Goal: Information Seeking & Learning: Learn about a topic

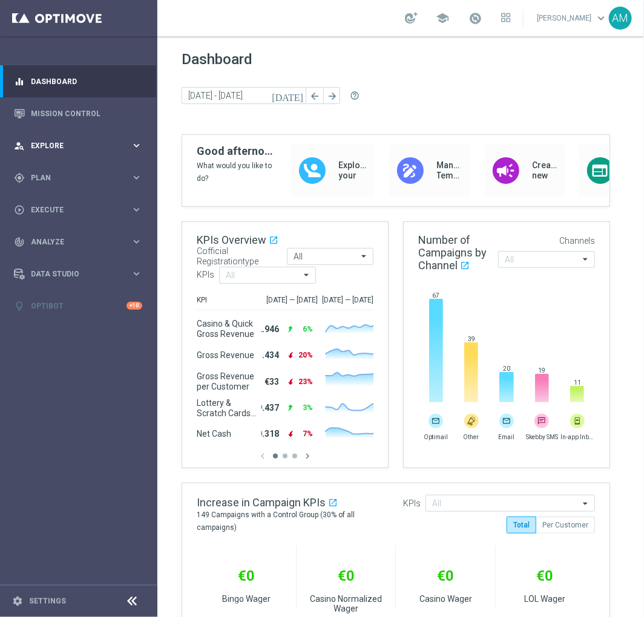
click at [130, 148] on span "Explore" at bounding box center [81, 145] width 100 height 7
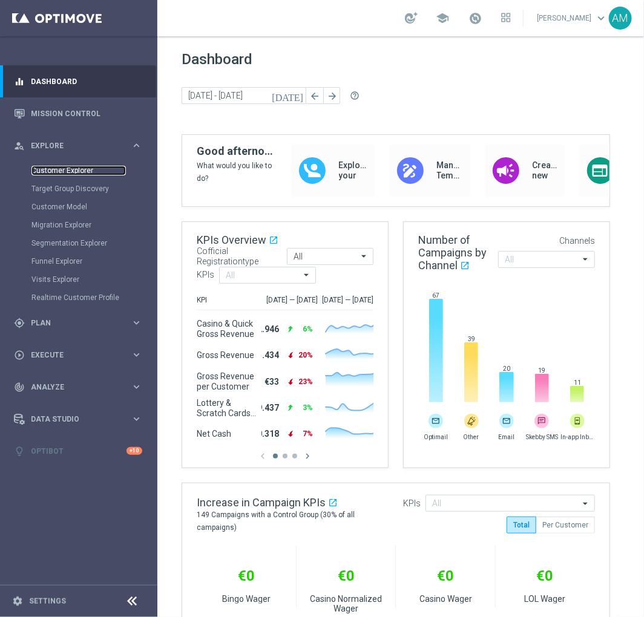
click at [90, 168] on link "Customer Explorer" at bounding box center [78, 171] width 94 height 10
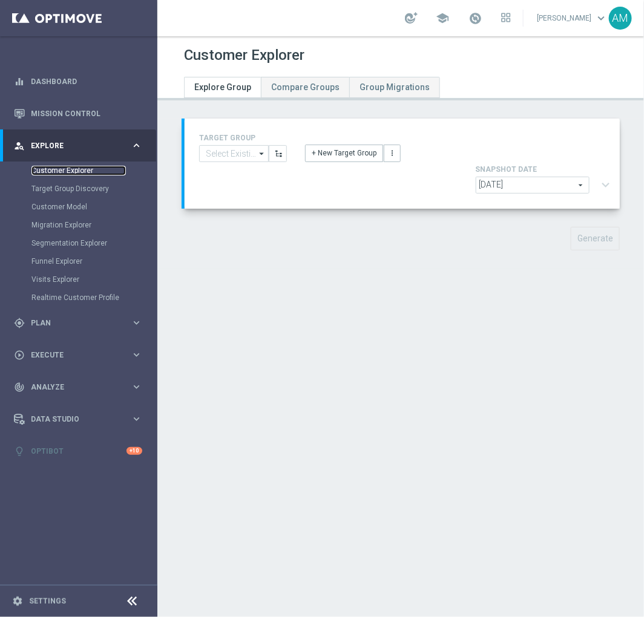
click at [80, 169] on link "Customer Explorer" at bounding box center [78, 171] width 94 height 10
click at [121, 321] on span "Plan" at bounding box center [81, 323] width 100 height 7
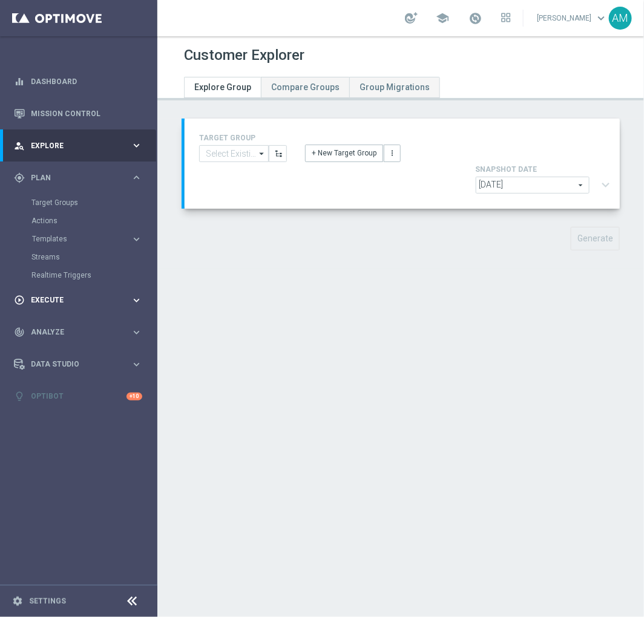
click at [100, 303] on span "Execute" at bounding box center [81, 300] width 100 height 7
click at [98, 280] on span "Analyze" at bounding box center [81, 278] width 100 height 7
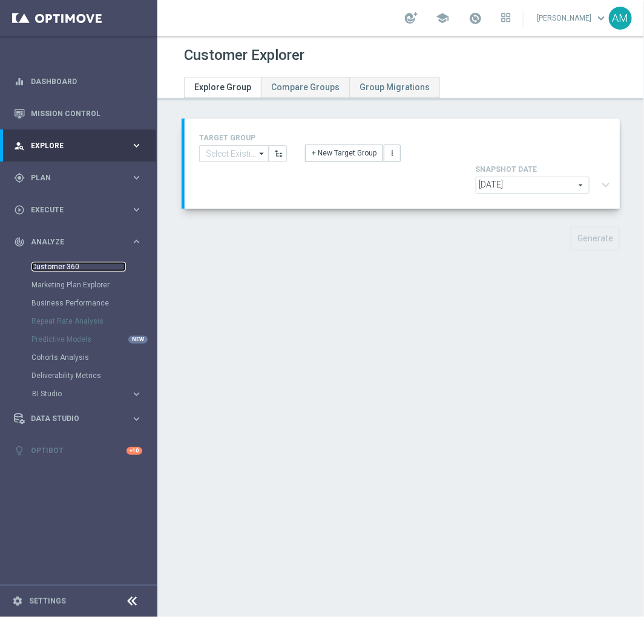
click at [80, 268] on link "Customer 360" at bounding box center [78, 267] width 94 height 10
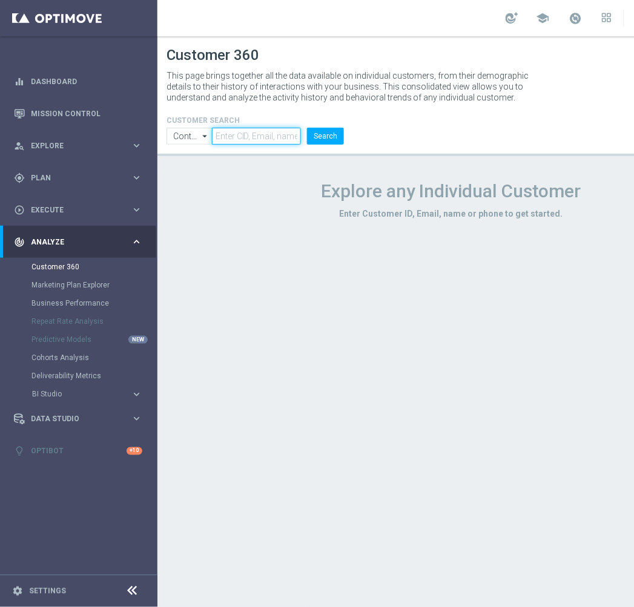
click at [263, 135] on input "text" at bounding box center [257, 136] width 90 height 17
type input "2833983"
click at [311, 136] on button "Search" at bounding box center [325, 136] width 37 height 17
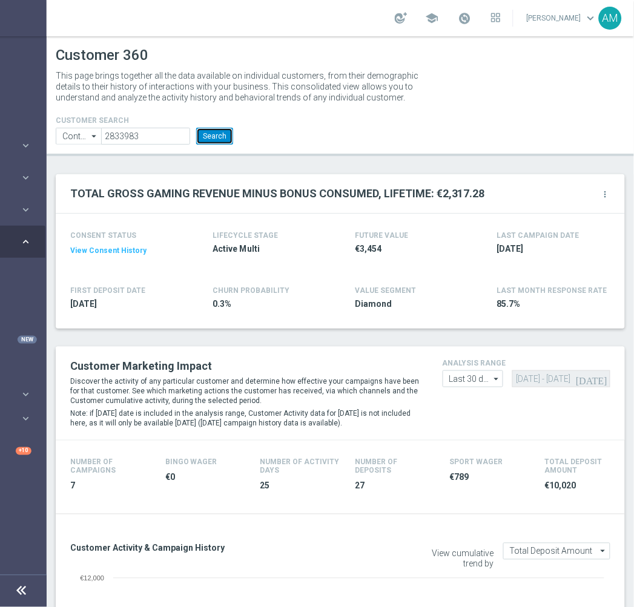
scroll to position [0, 106]
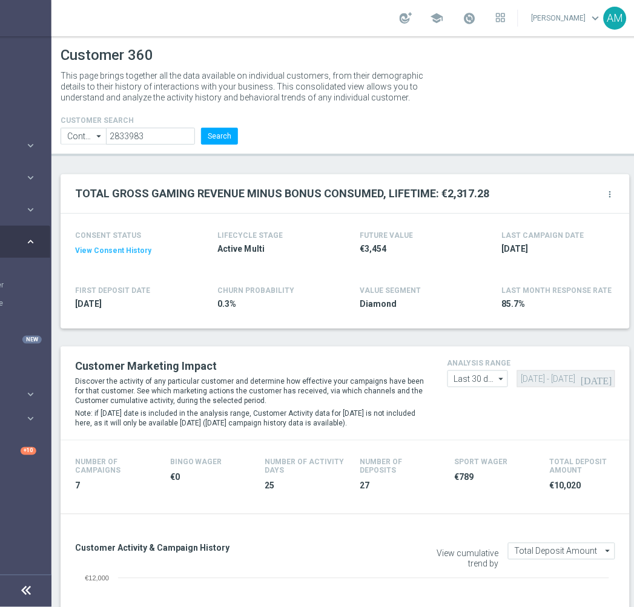
click at [497, 380] on icon "arrow_drop_down" at bounding box center [501, 379] width 12 height 16
click at [477, 454] on div "Custom" at bounding box center [466, 451] width 27 height 11
type input "Custom"
click at [551, 383] on input "[DATE] - [DATE]" at bounding box center [566, 378] width 98 height 17
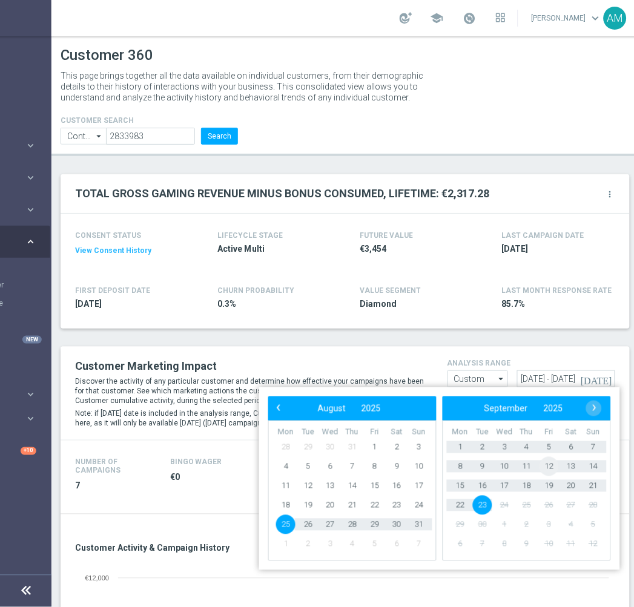
click at [547, 468] on span "12" at bounding box center [548, 466] width 19 height 19
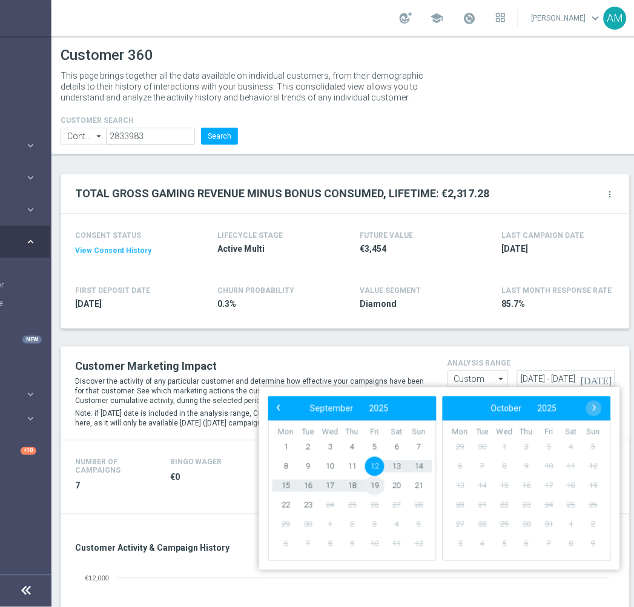
click at [373, 472] on span "19" at bounding box center [374, 485] width 19 height 19
type input "[DATE] - [DATE]"
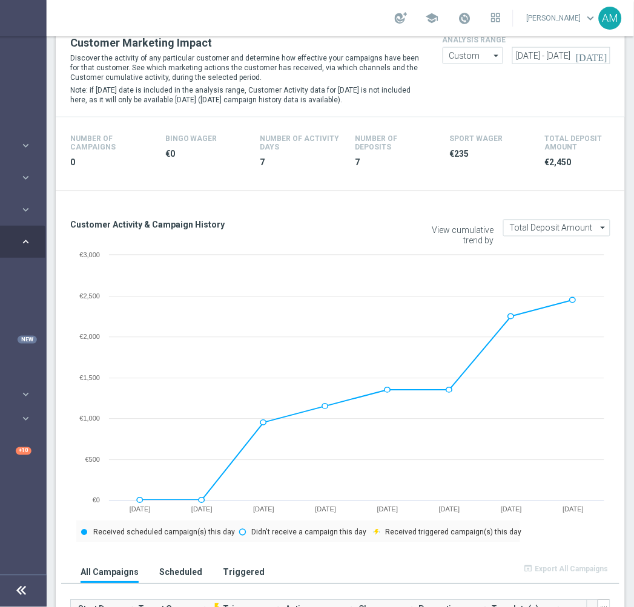
scroll to position [332, 0]
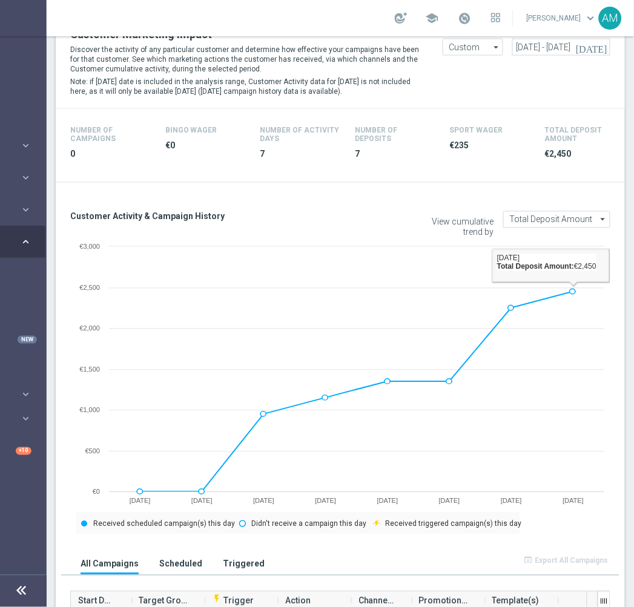
click at [597, 219] on icon "arrow_drop_down" at bounding box center [603, 220] width 12 height 16
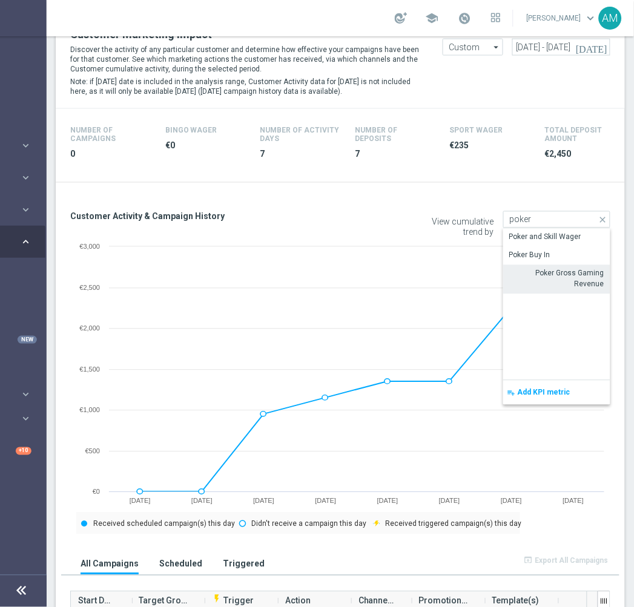
click at [577, 280] on div "Poker Gross Gaming Revenue" at bounding box center [556, 279] width 95 height 22
type input "Poker Gross Gaming Revenue"
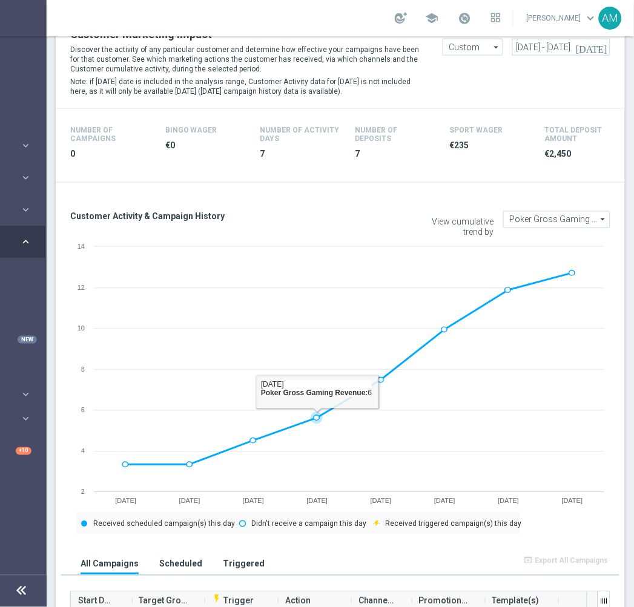
click at [311, 416] on icon at bounding box center [317, 418] width 12 height 12
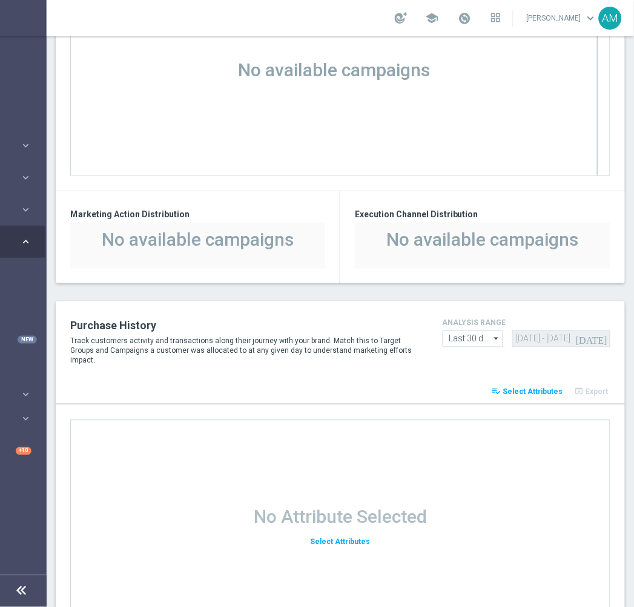
scroll to position [961, 0]
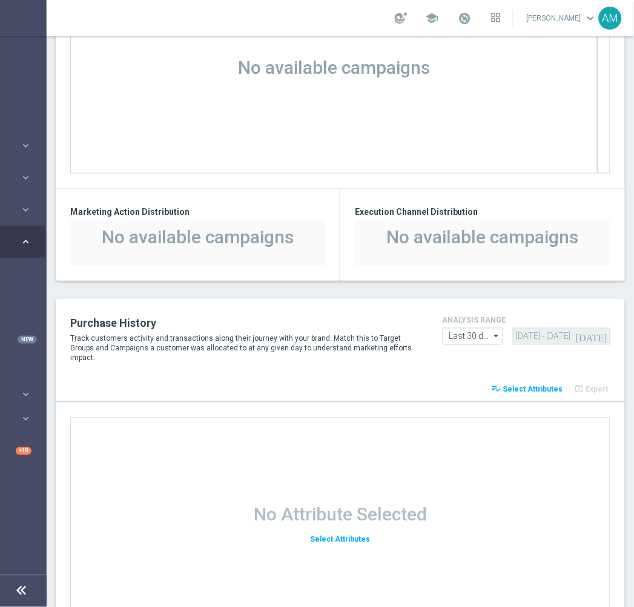
click at [490, 332] on icon "arrow_drop_down" at bounding box center [496, 337] width 12 height 16
click at [469, 409] on div "Custom" at bounding box center [473, 408] width 61 height 17
type input "Custom"
click at [557, 334] on input "[DATE] - [DATE]" at bounding box center [561, 336] width 98 height 17
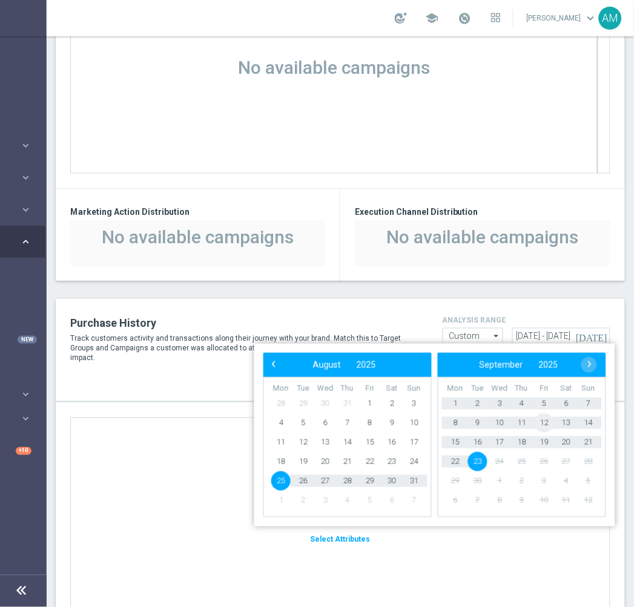
click at [535, 419] on span "12" at bounding box center [544, 422] width 19 height 19
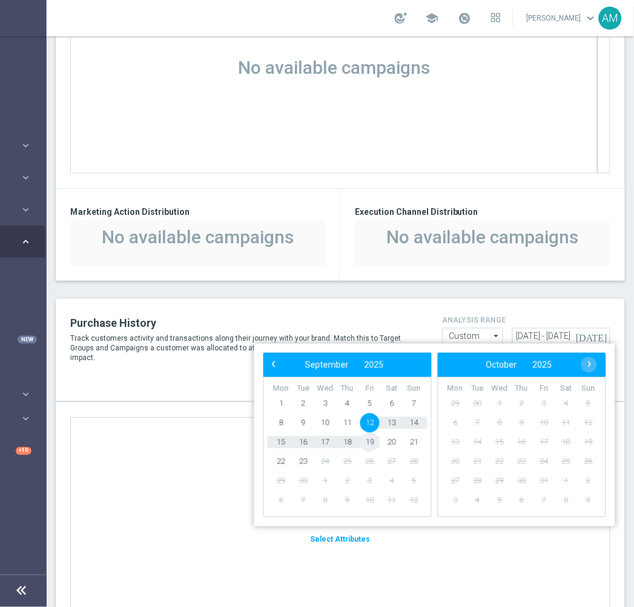
click at [360, 442] on span "19" at bounding box center [369, 442] width 19 height 19
type input "[DATE] - [DATE]"
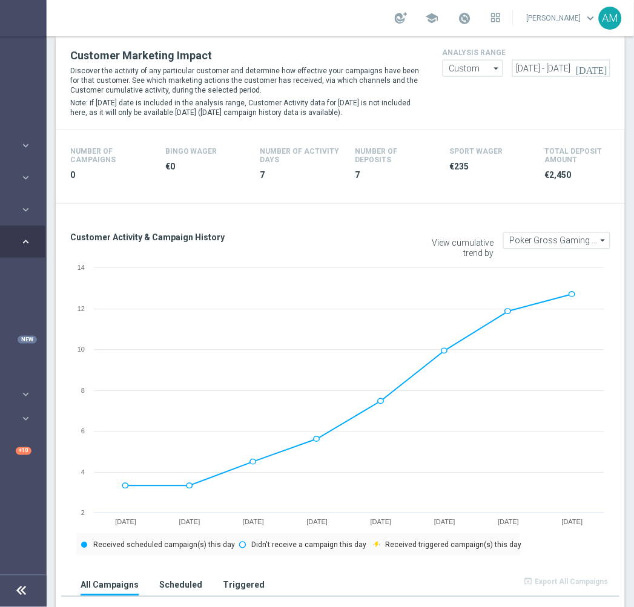
scroll to position [329, 0]
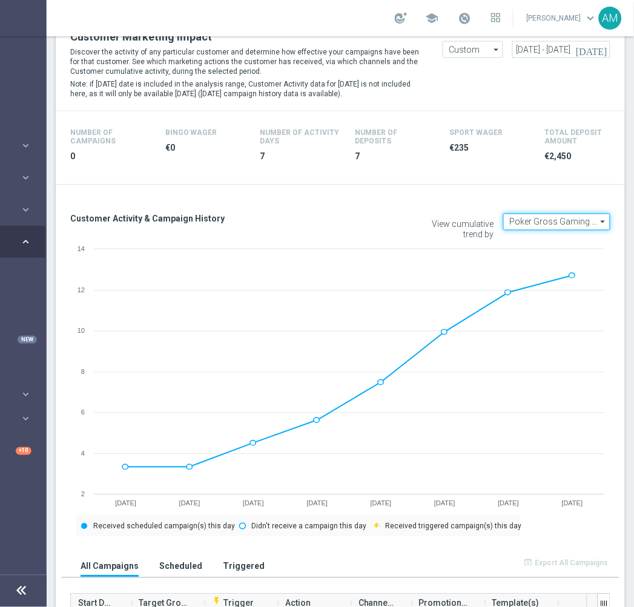
click at [539, 222] on input "Poker Gross Gaming Revenue" at bounding box center [556, 222] width 107 height 17
type input "g"
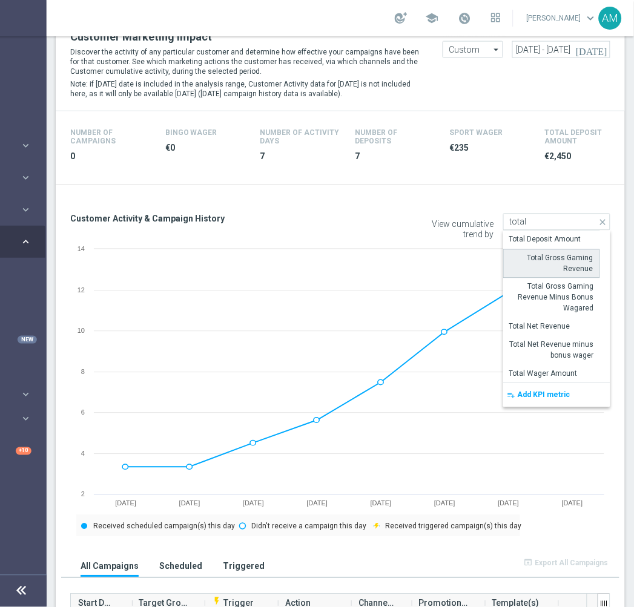
click at [559, 268] on div "Total Gross Gaming Revenue" at bounding box center [552, 264] width 84 height 22
type input "Total Gross Gaming Revenue"
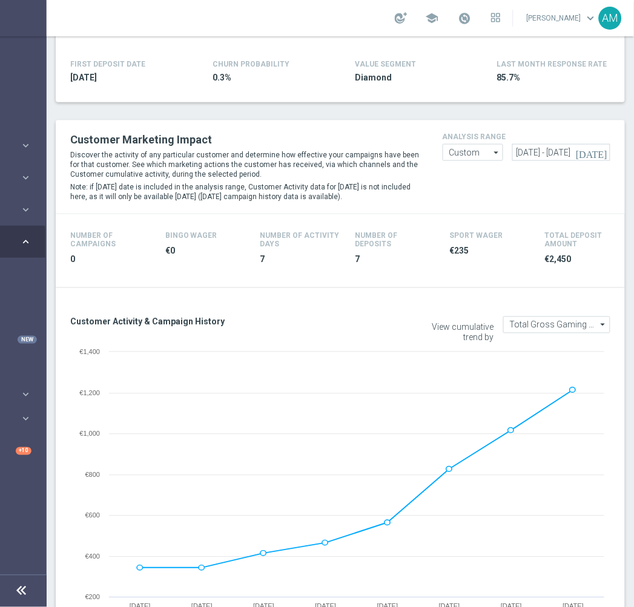
scroll to position [61, 0]
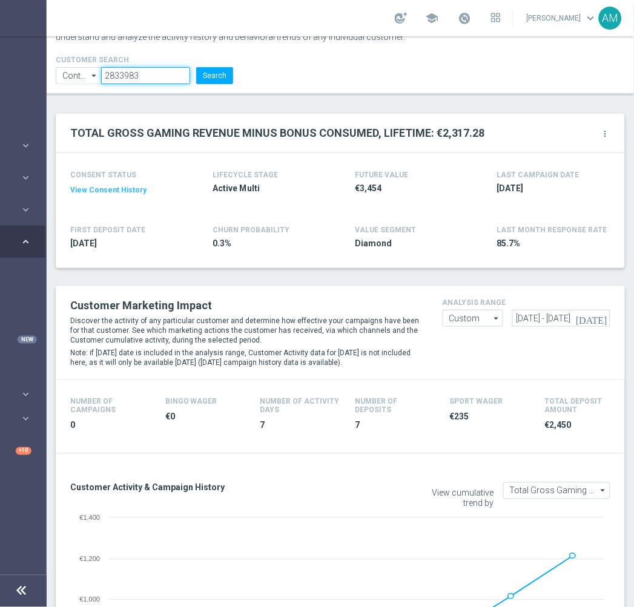
click at [150, 74] on input "2833983" at bounding box center [146, 75] width 90 height 17
type input "846589"
click at [215, 76] on button "Search" at bounding box center [214, 75] width 37 height 17
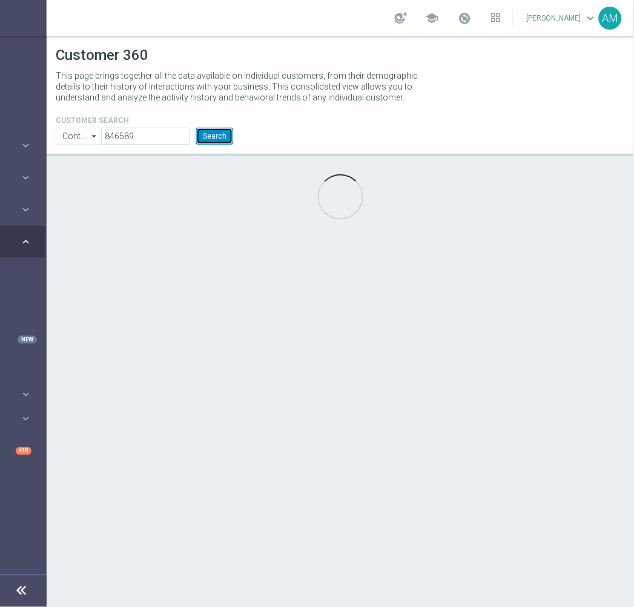
scroll to position [0, 110]
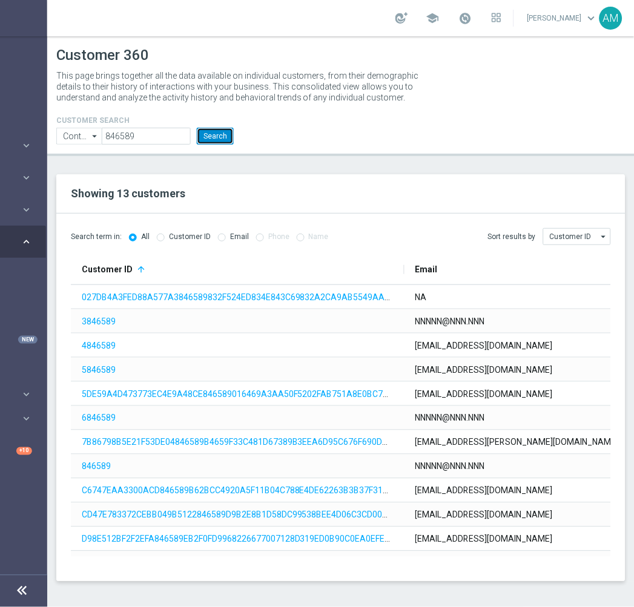
scroll to position [33, 0]
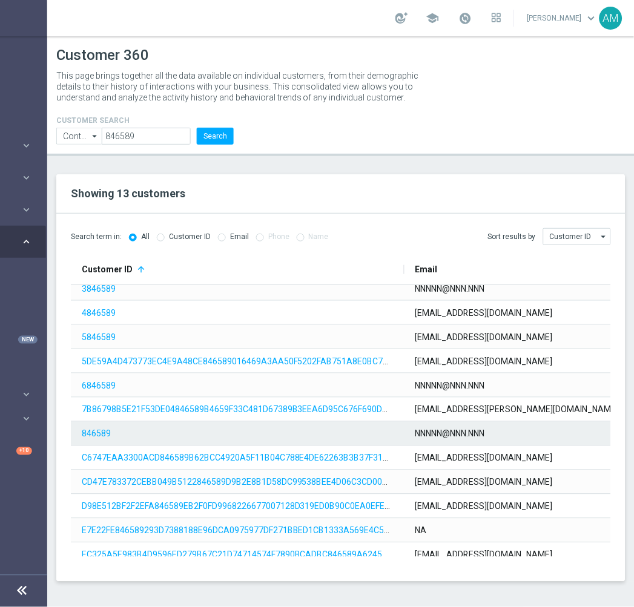
click at [499, 442] on span "NNNNN@NNN.NNN" at bounding box center [570, 434] width 310 height 23
click at [162, 438] on span "846589" at bounding box center [237, 434] width 310 height 23
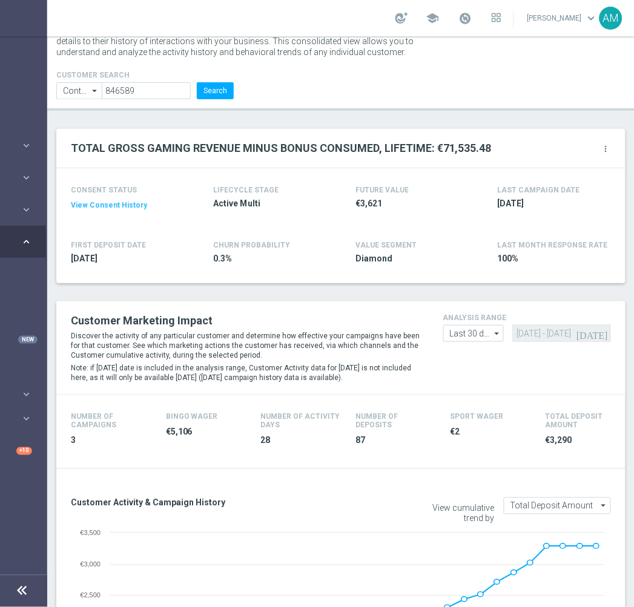
scroll to position [67, 0]
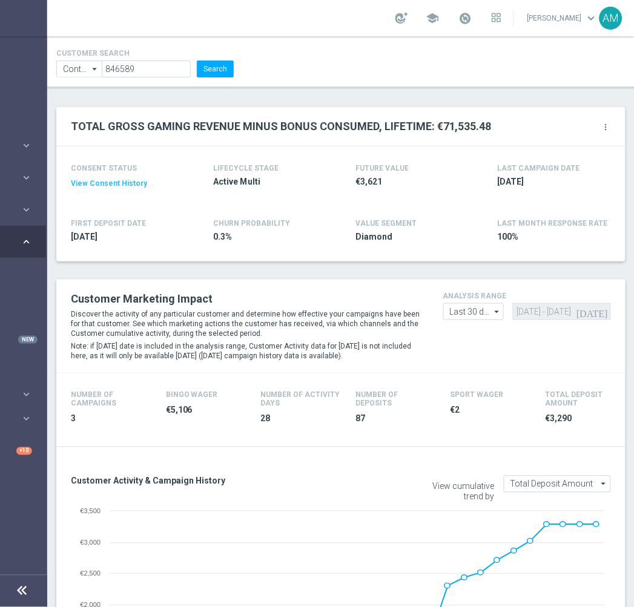
click at [494, 304] on icon "arrow_drop_down" at bounding box center [497, 312] width 12 height 16
click at [473, 379] on div "Custom" at bounding box center [463, 384] width 27 height 11
type input "Custom"
click at [543, 304] on input "[DATE] - [DATE]" at bounding box center [562, 311] width 98 height 17
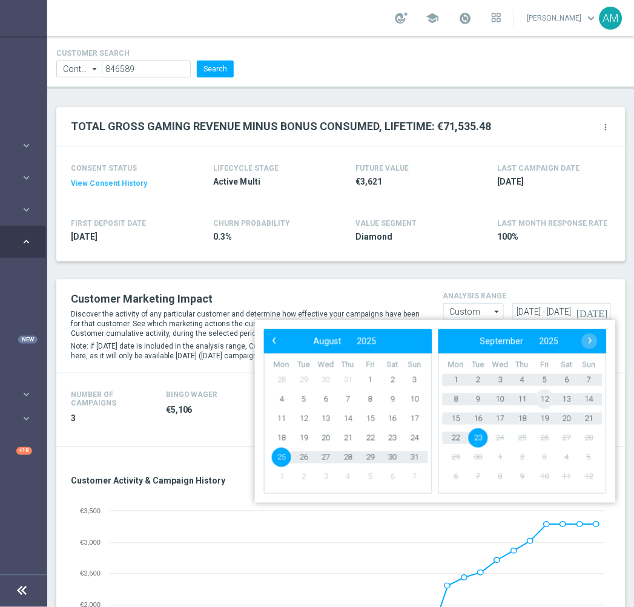
click at [546, 390] on span "12" at bounding box center [544, 399] width 19 height 19
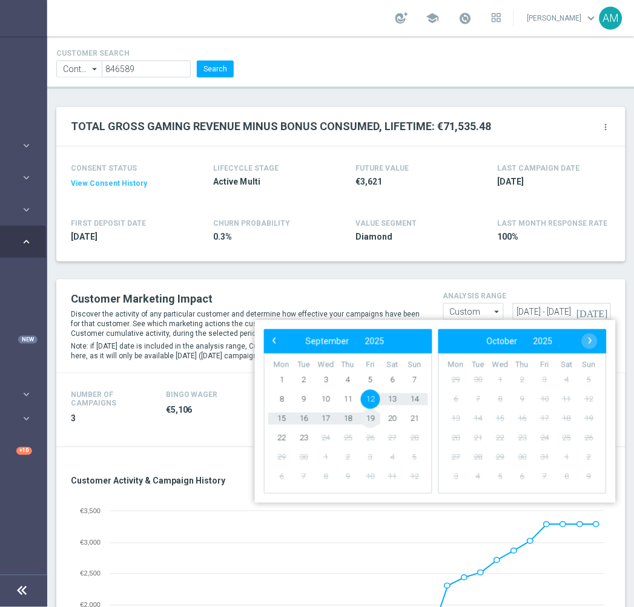
click at [366, 409] on span "19" at bounding box center [370, 418] width 19 height 19
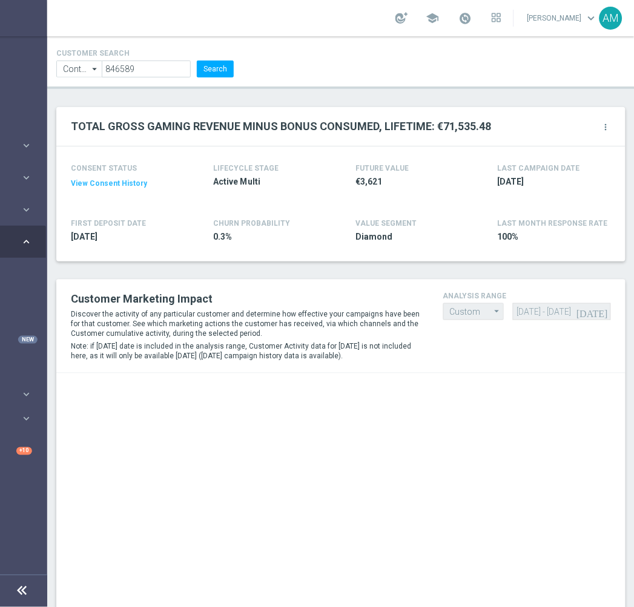
type input "[DATE] - [DATE]"
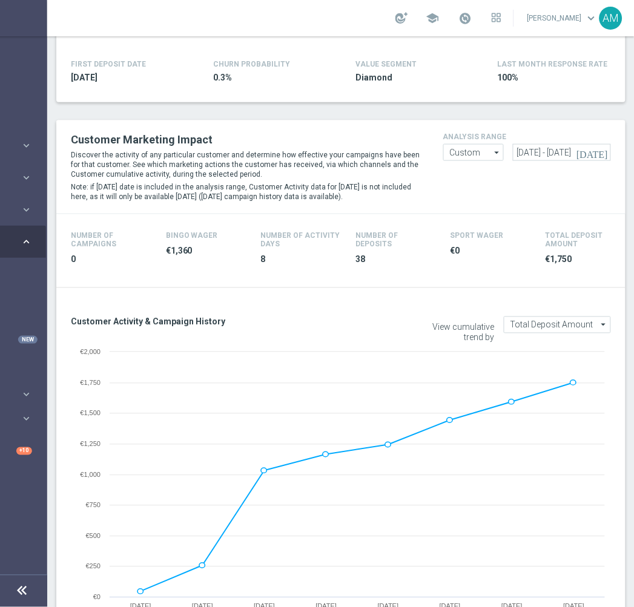
scroll to position [269, 0]
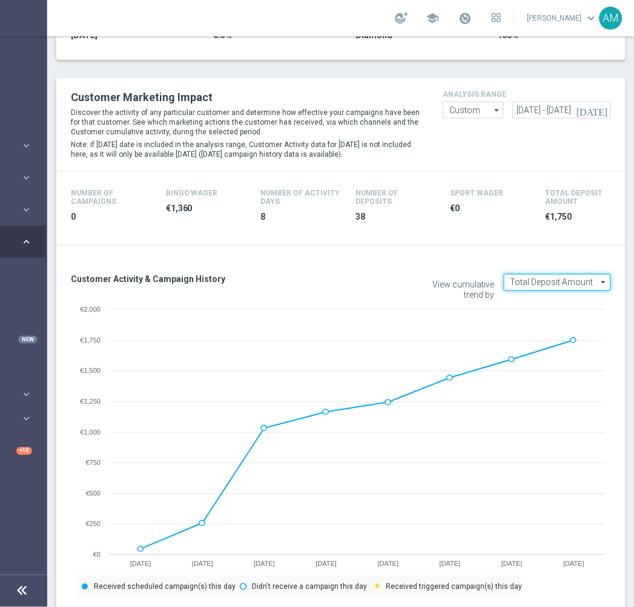
click at [573, 277] on input "Total Deposit Amount" at bounding box center [557, 282] width 107 height 17
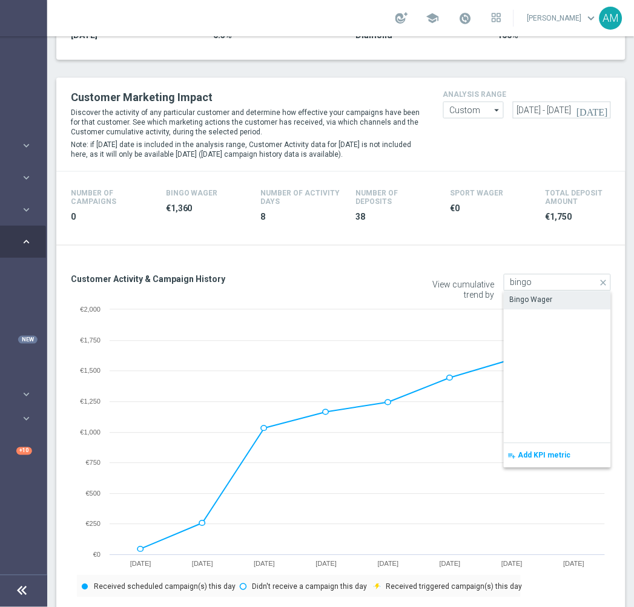
click at [565, 292] on div "Bingo Wager" at bounding box center [557, 300] width 107 height 17
type input "Bingo Wager"
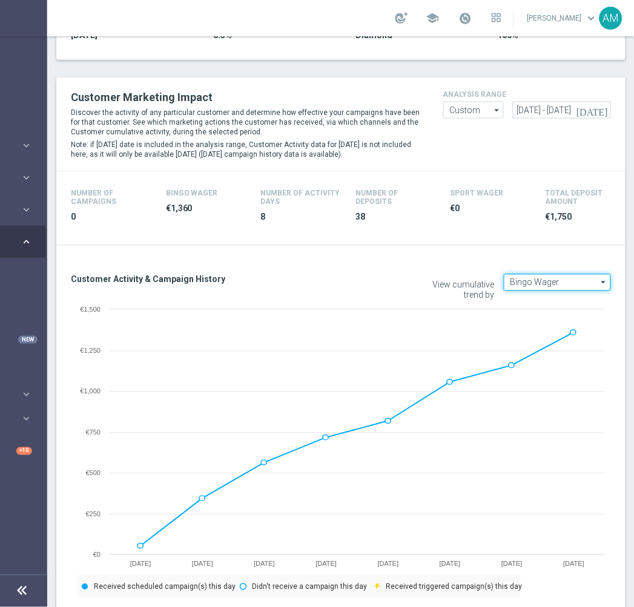
click at [553, 274] on input "Bingo Wager" at bounding box center [557, 282] width 107 height 17
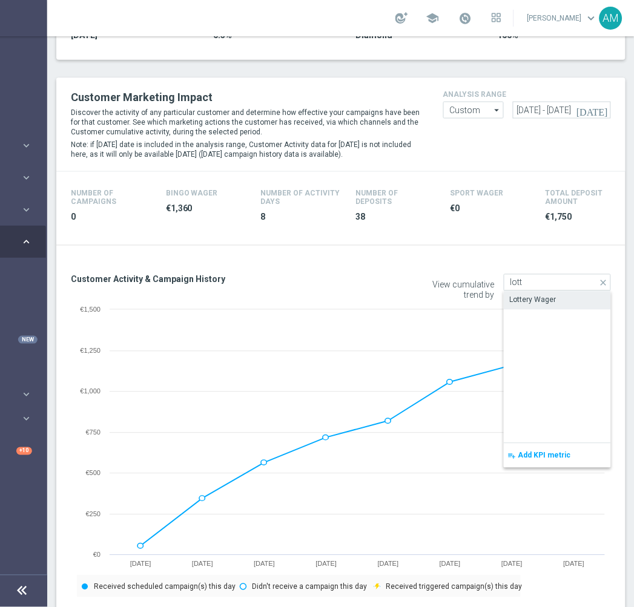
click at [553, 295] on div "Lottery Wager" at bounding box center [533, 300] width 47 height 11
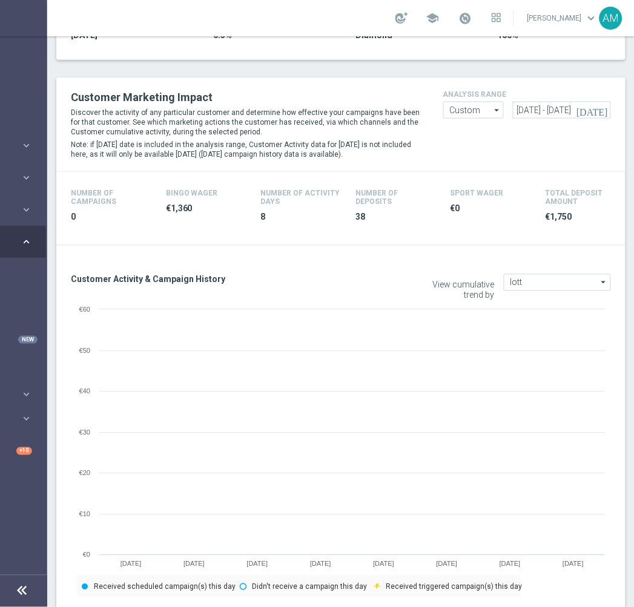
type input "Lottery Wager"
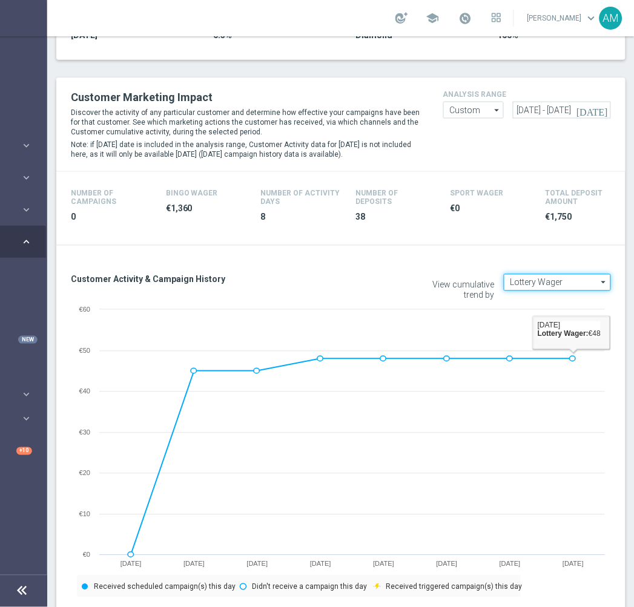
click at [568, 274] on input "Lottery Wager" at bounding box center [557, 282] width 107 height 17
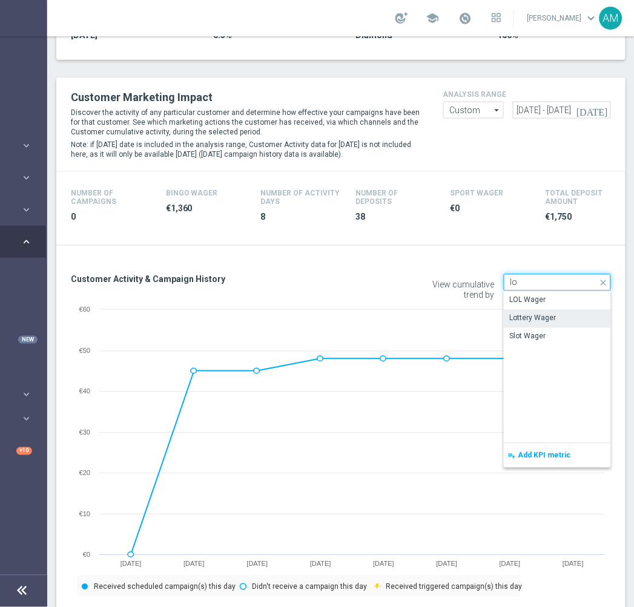
type input "l"
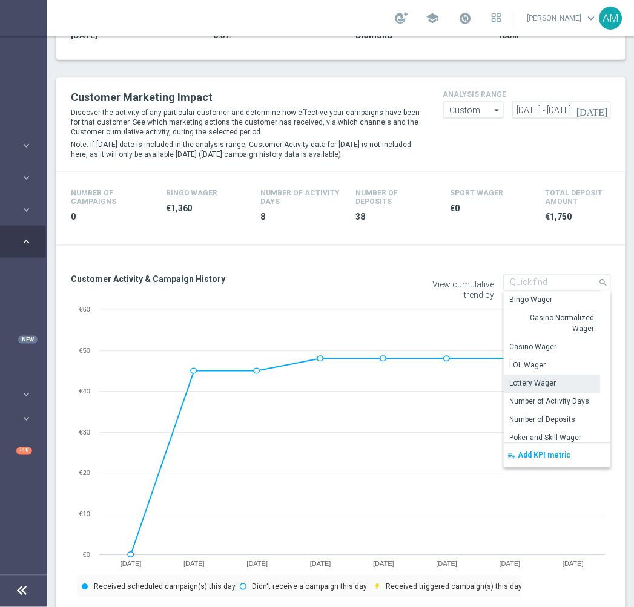
click at [546, 450] on button "playlist_add Add KPI metric" at bounding box center [557, 456] width 107 height 24
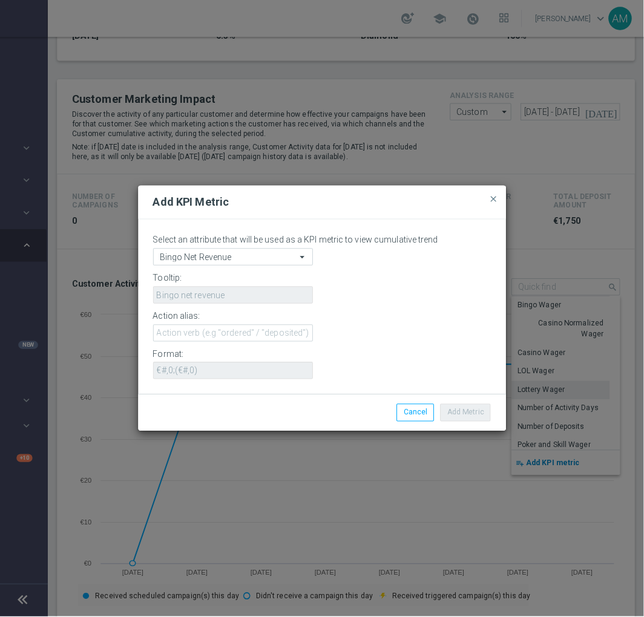
scroll to position [0, 110]
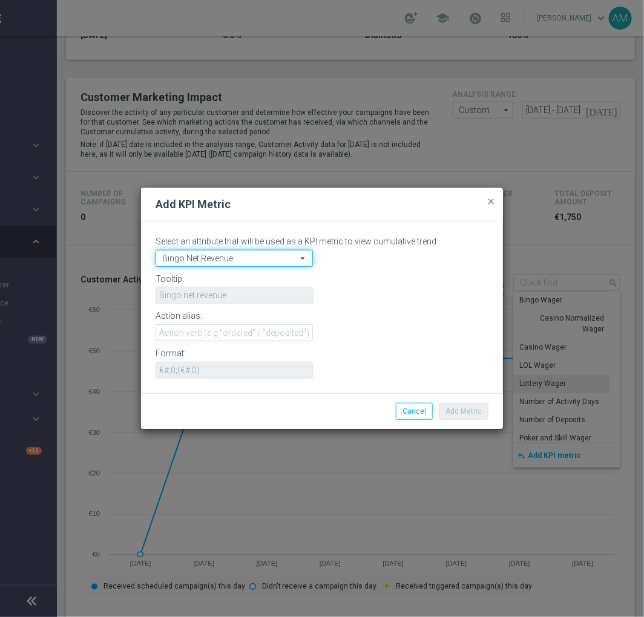
click at [292, 262] on input "Bingo Net Revenue" at bounding box center [234, 258] width 157 height 17
type input "Lottery Wager"
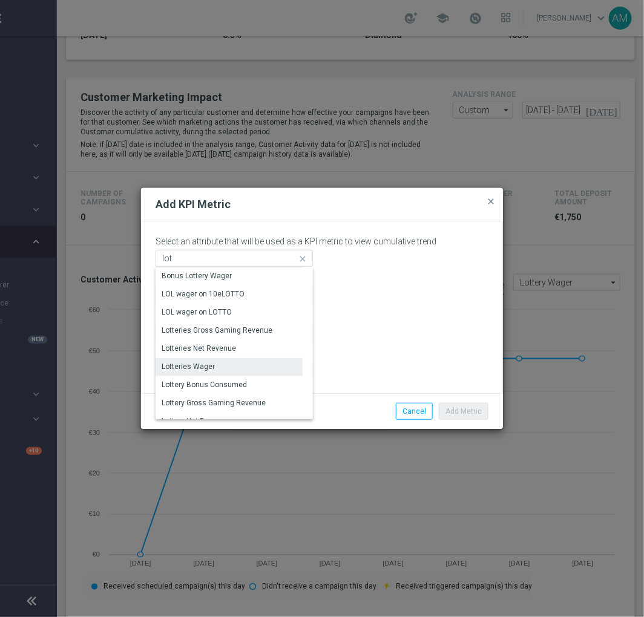
click at [211, 364] on div "Lotteries Wager" at bounding box center [188, 366] width 53 height 11
type input "Lotteries Wager"
type input "ScratchCardsWager + LOLWager + LotteryWager"
type input "€#,0.00;(€#,0.00)"
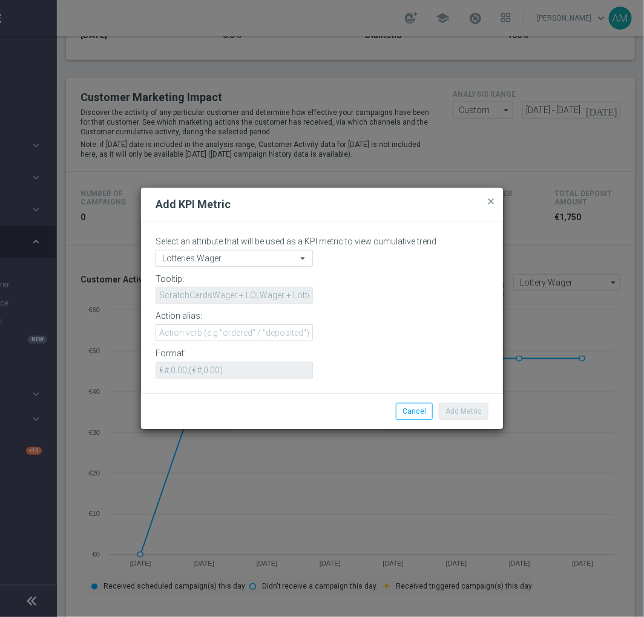
click at [303, 255] on icon "arrow_drop_down" at bounding box center [303, 259] width 12 height 16
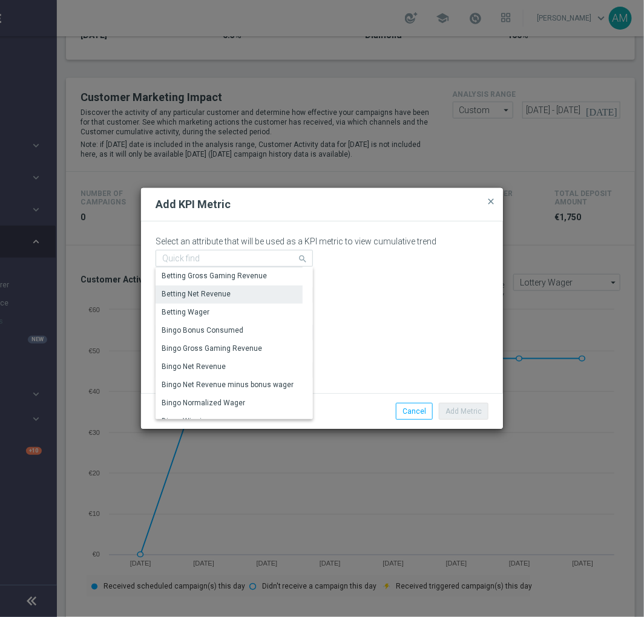
click at [277, 292] on div "Betting Net Revenue" at bounding box center [229, 294] width 147 height 17
type input "Betting Net Revenue"
type input "SportAllGrossRevenue + VirtualSportAllGrossRevenue"
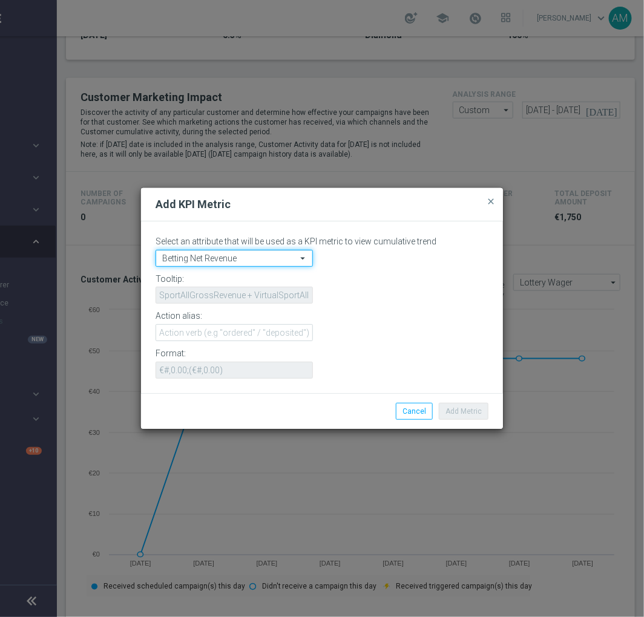
click at [283, 259] on input "Betting Net Revenue" at bounding box center [234, 258] width 157 height 17
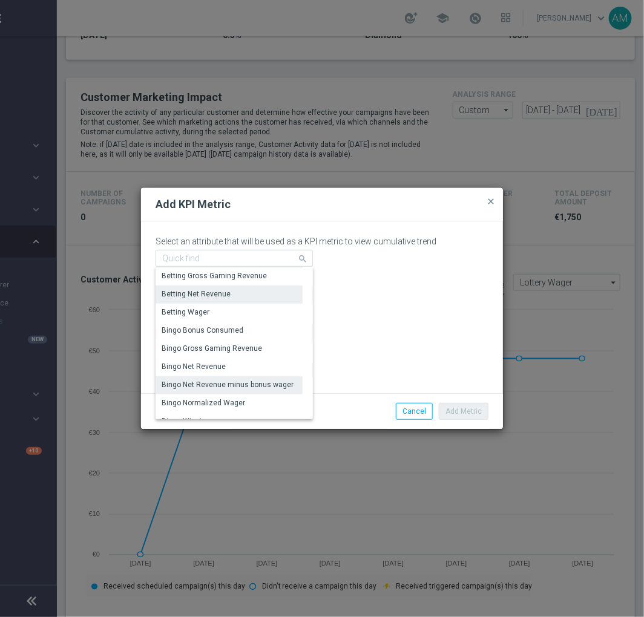
click at [246, 389] on div "Bingo Net Revenue minus bonus wager" at bounding box center [228, 385] width 132 height 11
type input "Bingo Net Revenue minus bonus wager"
type input "Bingo net revenue minus bonus wager"
type input "€#,0;(€#,0)"
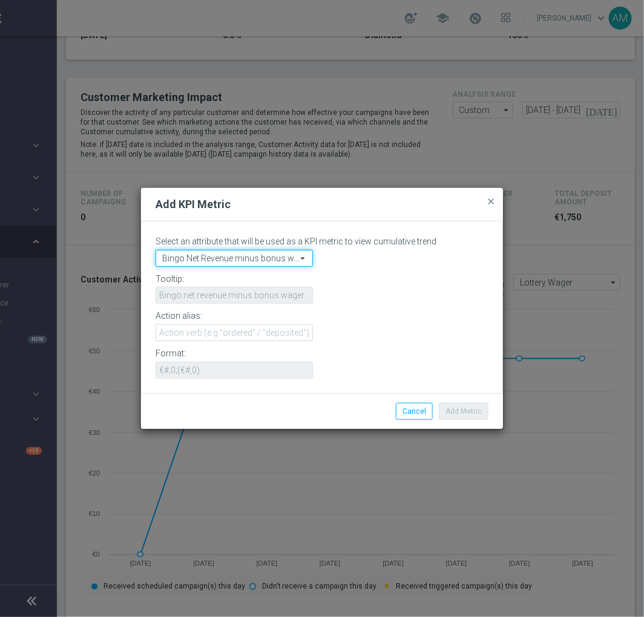
click at [289, 261] on input "Bingo Net Revenue minus bonus wager" at bounding box center [234, 258] width 157 height 17
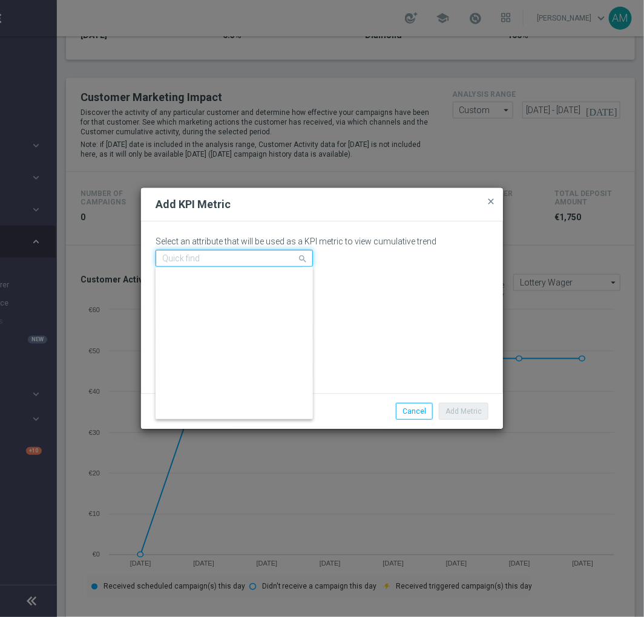
scroll to position [470, 0]
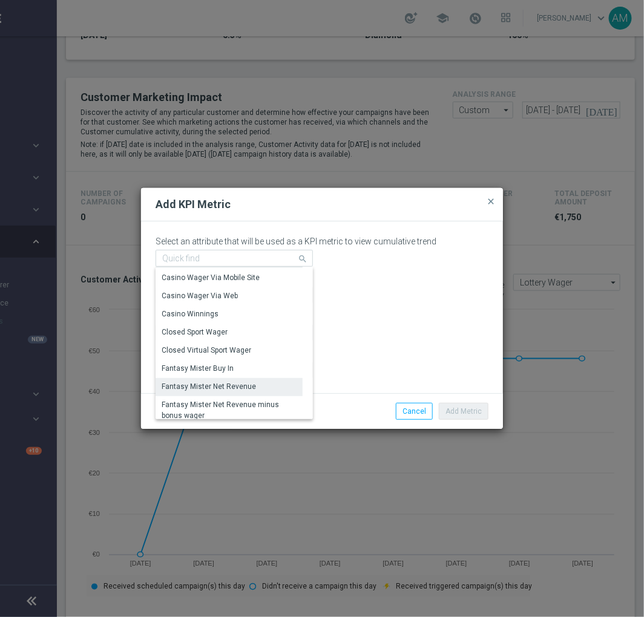
click at [225, 384] on div "Fantasy Mister Net Revenue" at bounding box center [209, 386] width 94 height 11
type input "Fantasy Mister Net Revenue"
type input "Fantasy mister net revenue"
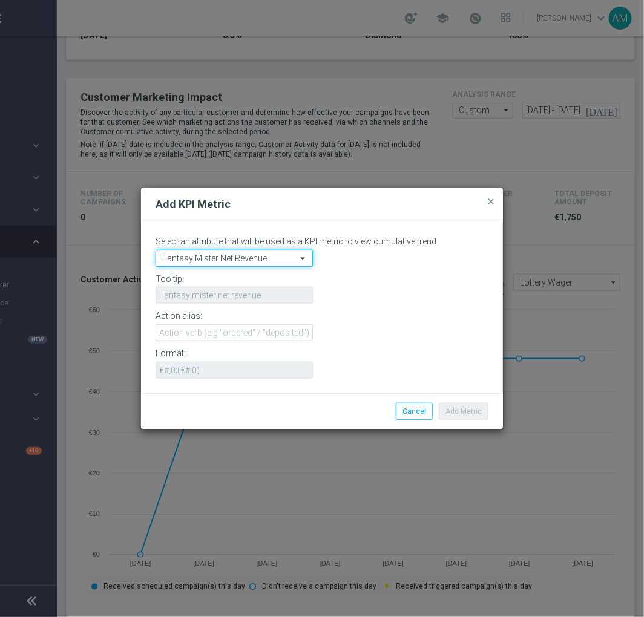
click at [266, 252] on input "Fantasy Mister Net Revenue" at bounding box center [234, 258] width 157 height 17
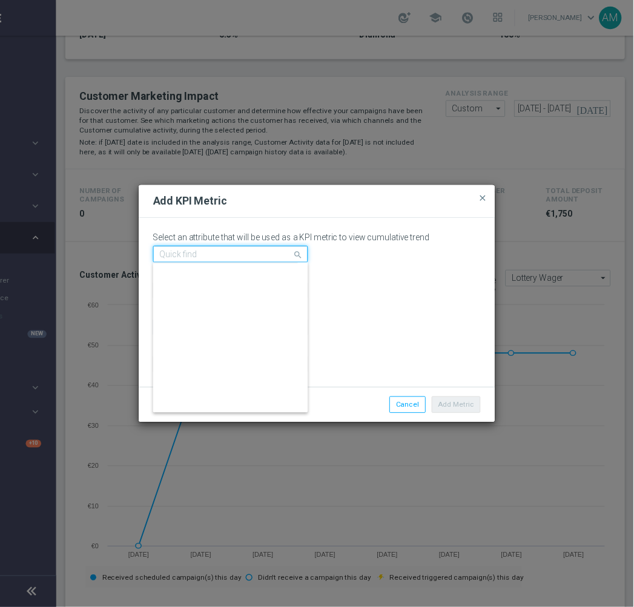
scroll to position [0, 0]
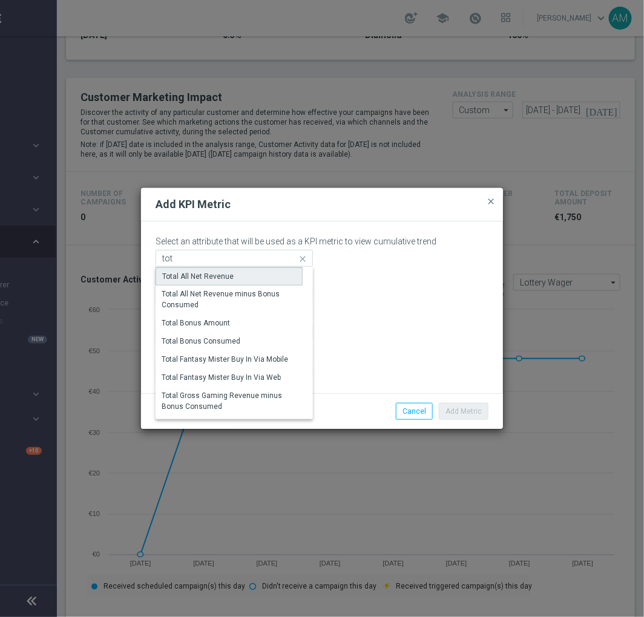
click at [250, 274] on div "Total All Net Revenue" at bounding box center [229, 277] width 147 height 18
type input "Total All Net Revenue"
type input "SportAllGrossRevenue + VirtualSportAllGrossRevenue + QuickGrossRevenue + BingoG…"
type input "€#,0.00;(€#,0.00)"
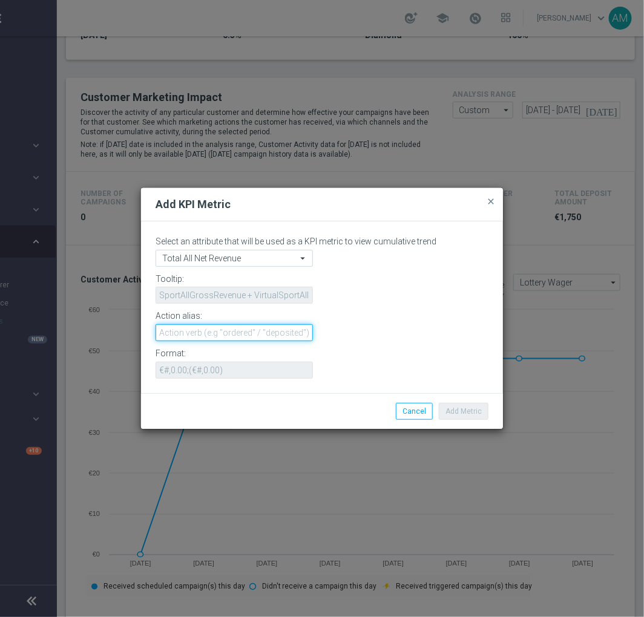
click at [269, 334] on input "text" at bounding box center [234, 332] width 157 height 17
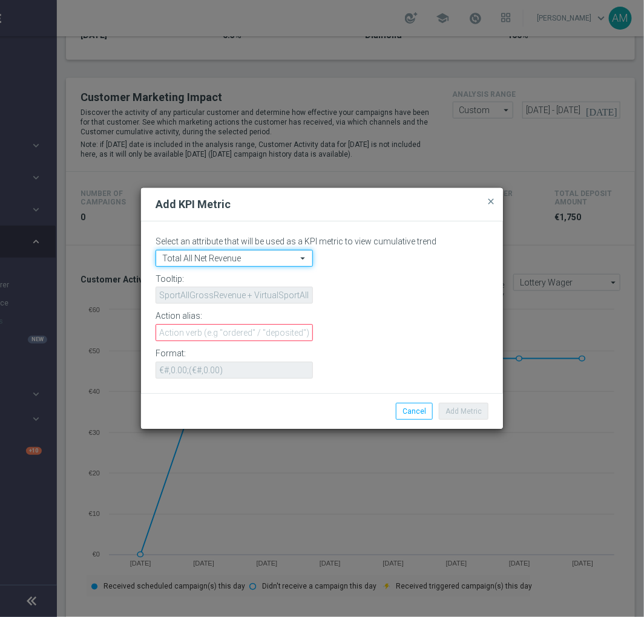
click at [295, 257] on input "Total All Net Revenue" at bounding box center [234, 258] width 157 height 17
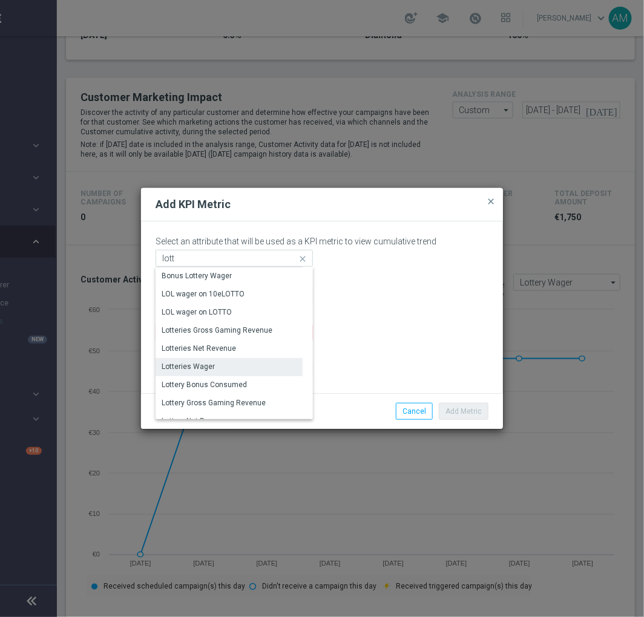
click at [219, 363] on div "Lotteries Wager" at bounding box center [229, 366] width 147 height 17
type input "Lotteries Wager"
type input "ScratchCardsWager + LOLWager + LotteryWager"
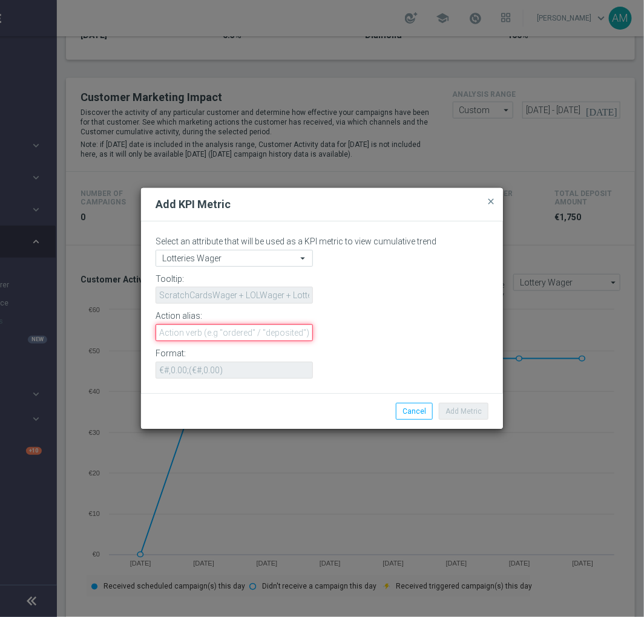
click at [219, 333] on input "text" at bounding box center [234, 332] width 157 height 17
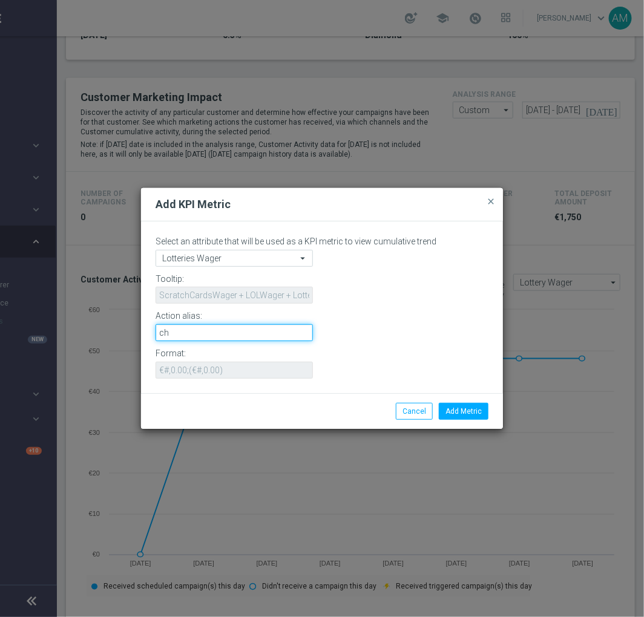
type input "c"
type input "[PERSON_NAME] check"
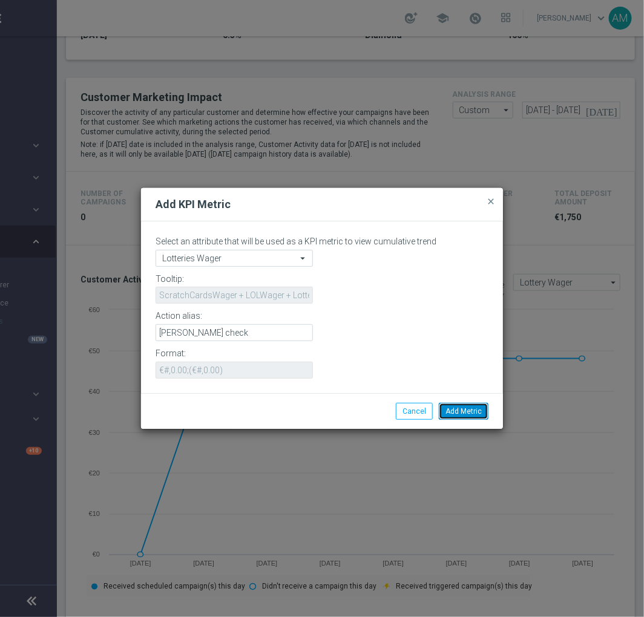
click at [472, 410] on button "Add Metric" at bounding box center [464, 411] width 50 height 17
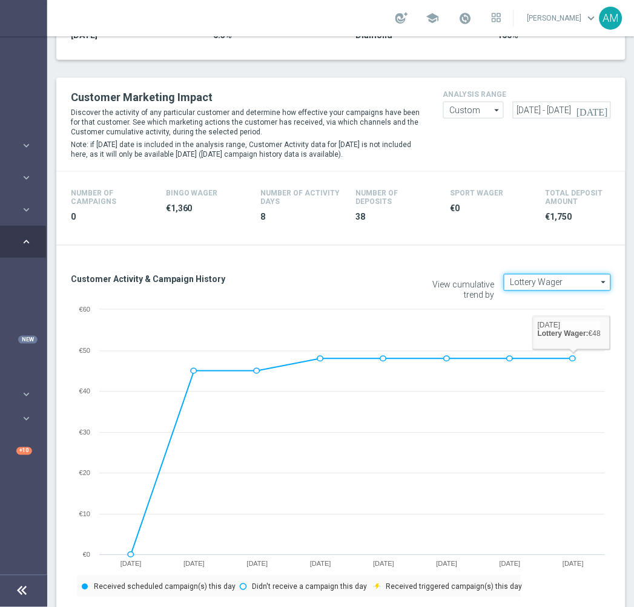
click at [578, 287] on input "Lottery Wager" at bounding box center [557, 282] width 107 height 17
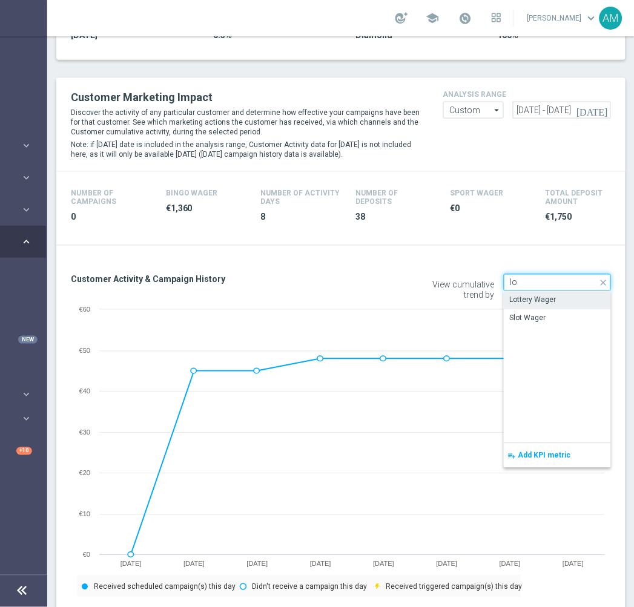
type input "l"
type input "c"
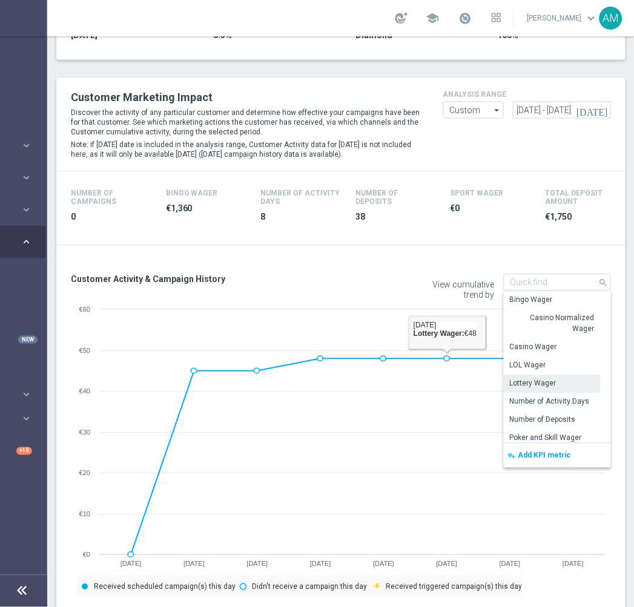
click at [410, 271] on div "View cumulative trend by Lottery Wager search Drag here to set row groups Drag …" at bounding box center [480, 287] width 279 height 33
type input "Lottery Wager"
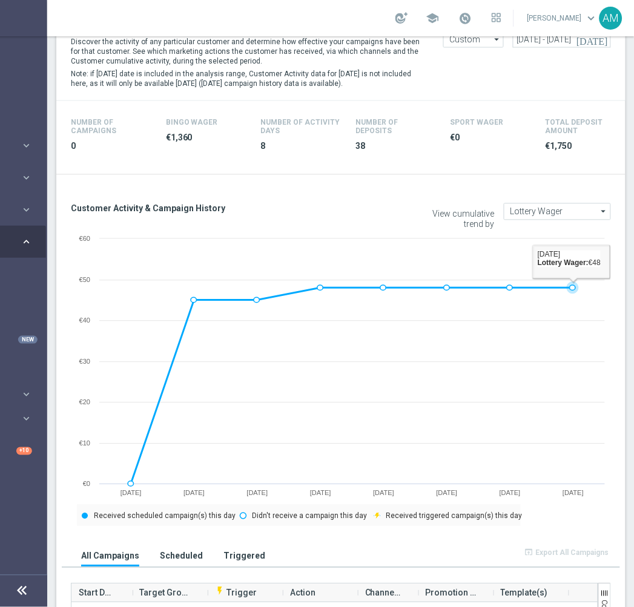
scroll to position [304, 0]
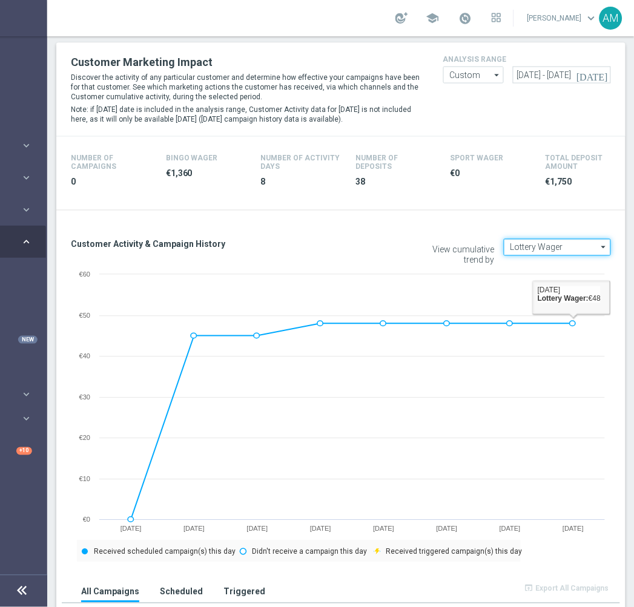
click at [585, 250] on input "Lottery Wager" at bounding box center [557, 247] width 107 height 17
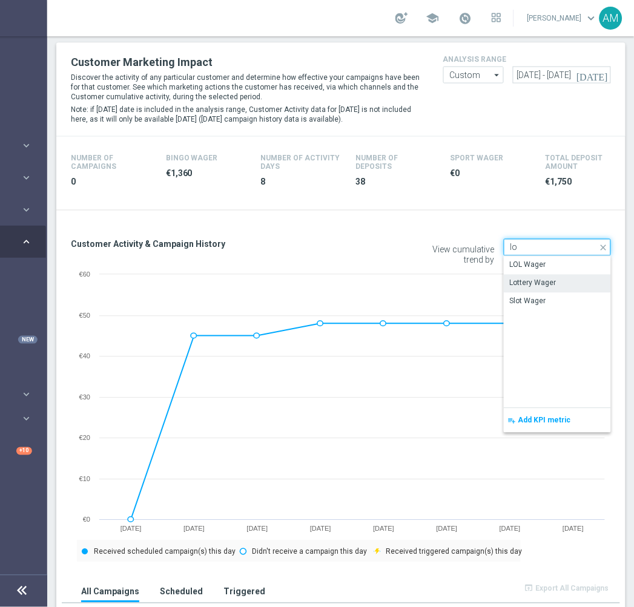
type input "l"
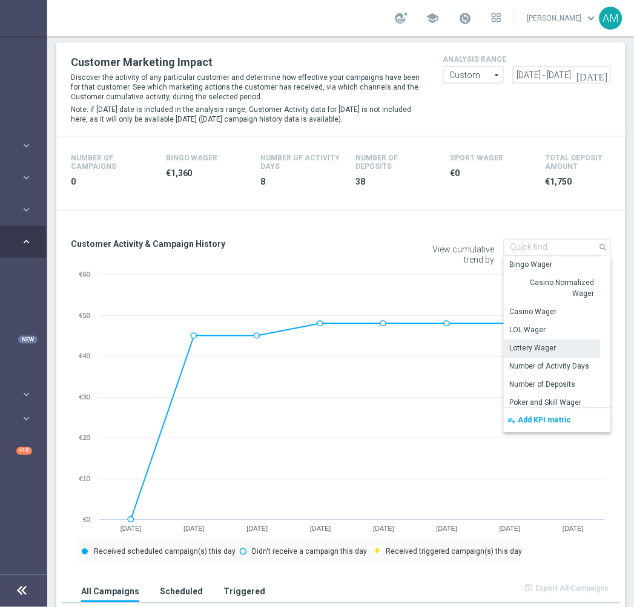
click at [409, 234] on div "Customer Activity & Campaign History View cumulative trend by Lottery Wager sea…" at bounding box center [340, 534] width 569 height 624
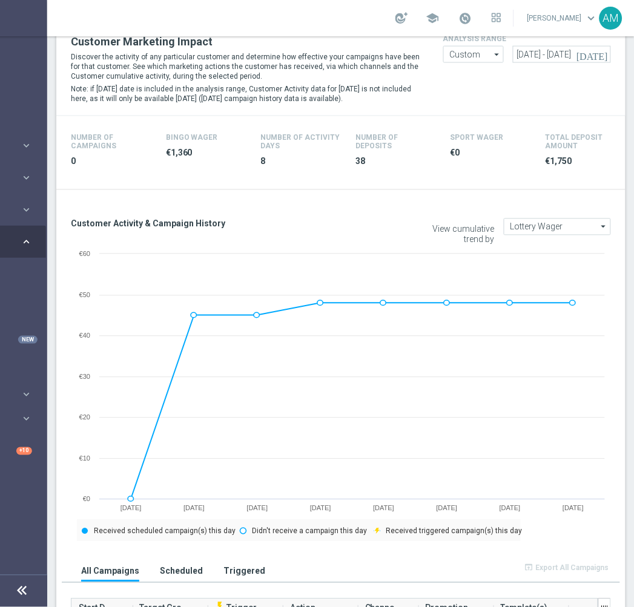
scroll to position [336, 0]
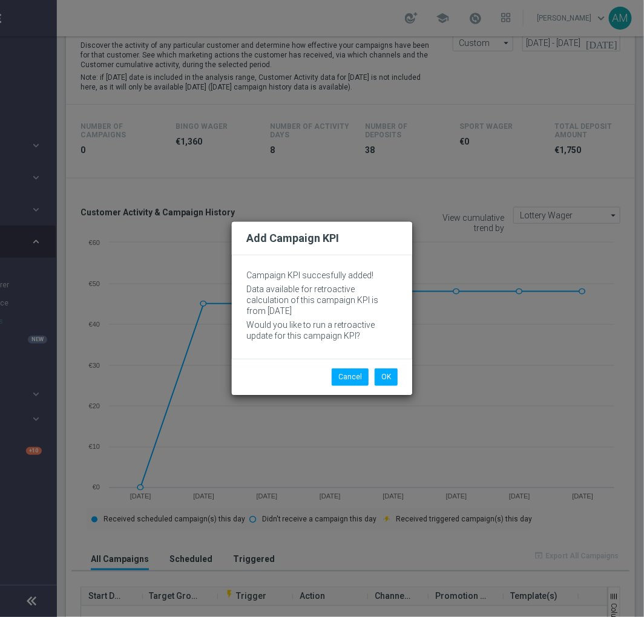
type input "Lotteries Wager"
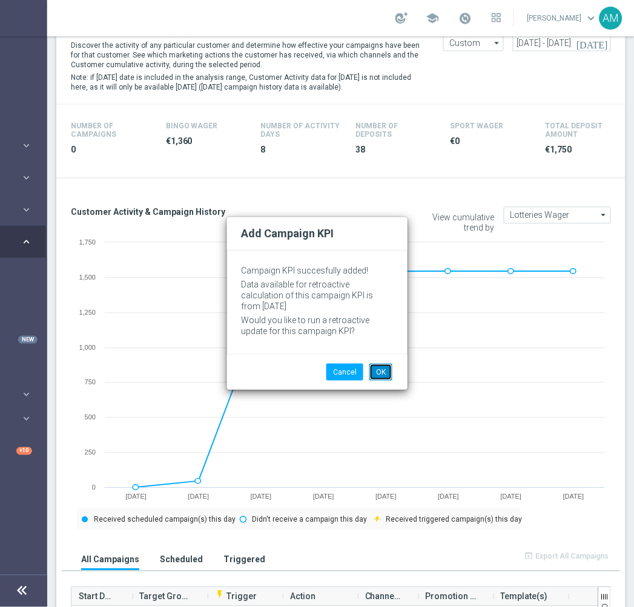
click at [391, 367] on button "OK" at bounding box center [380, 372] width 23 height 17
